Goal: Information Seeking & Learning: Learn about a topic

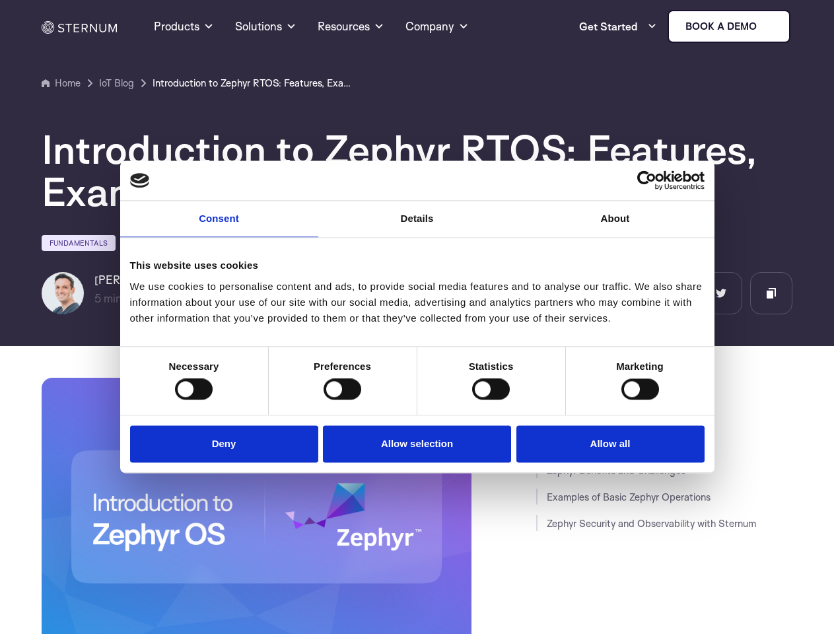
click at [219, 227] on link "Consent" at bounding box center [219, 219] width 198 height 36
click at [417, 227] on link "Details" at bounding box center [417, 219] width 198 height 36
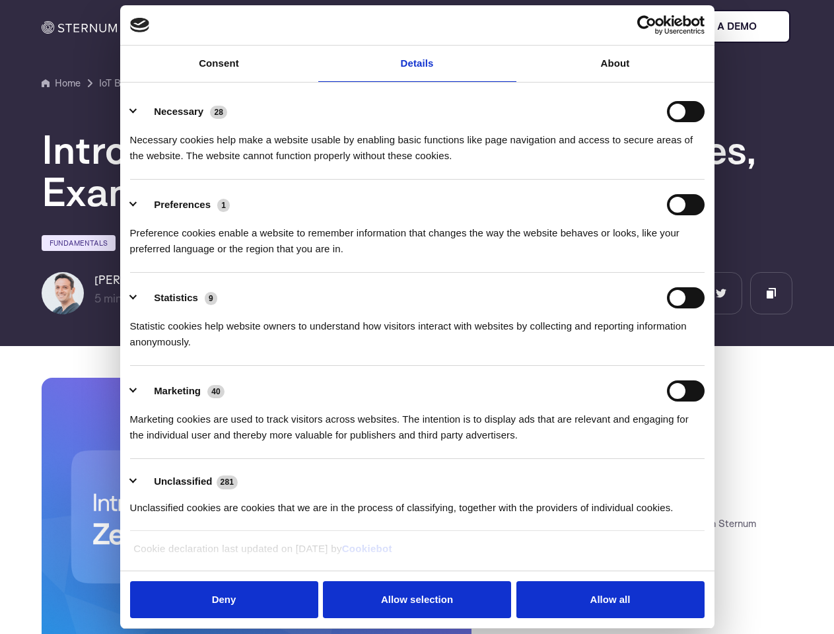
click at [616, 164] on div "Necessary cookies help make a website usable by enabling basic functions like p…" at bounding box center [417, 143] width 575 height 42
click at [194, 350] on div "Statistic cookies help website owners to understand how visitors interact with …" at bounding box center [417, 329] width 575 height 42
click at [342, 350] on div "Statistic cookies help website owners to understand how visitors interact with …" at bounding box center [417, 329] width 575 height 42
click at [491, 350] on div "Statistic cookies help website owners to understand how visitors interact with …" at bounding box center [417, 329] width 575 height 42
click at [640, 350] on div "Statistic cookies help website owners to understand how visitors interact with …" at bounding box center [417, 329] width 575 height 42
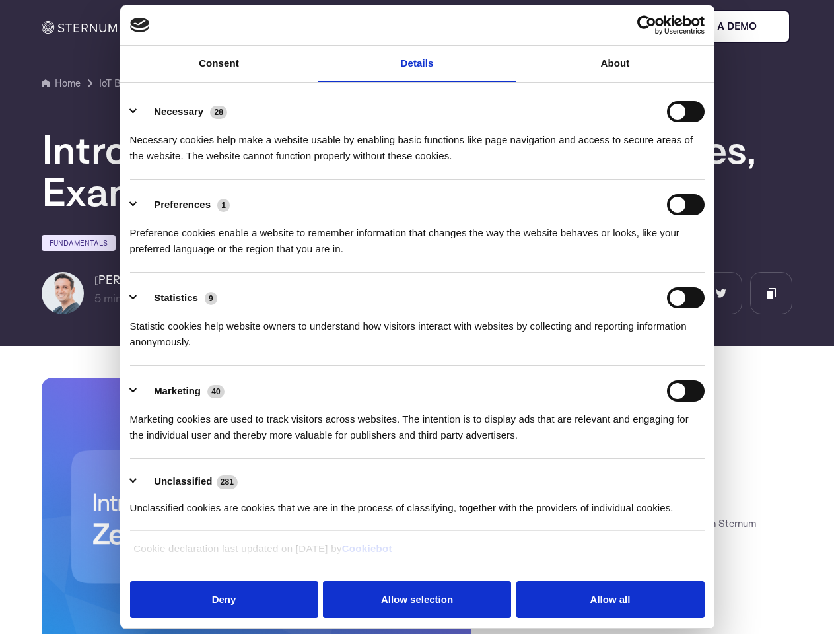
click at [227, 443] on li "Marketing 40 Marketing cookies are used to track visitors across websites. The …" at bounding box center [417, 412] width 575 height 93
click at [417, 443] on li "Marketing 40 Marketing cookies are used to track visitors across websites. The …" at bounding box center [417, 412] width 575 height 93
click at [607, 443] on li "Marketing 40 Marketing cookies are used to track visitors across websites. The …" at bounding box center [417, 412] width 575 height 93
